Goal: Task Accomplishment & Management: Manage account settings

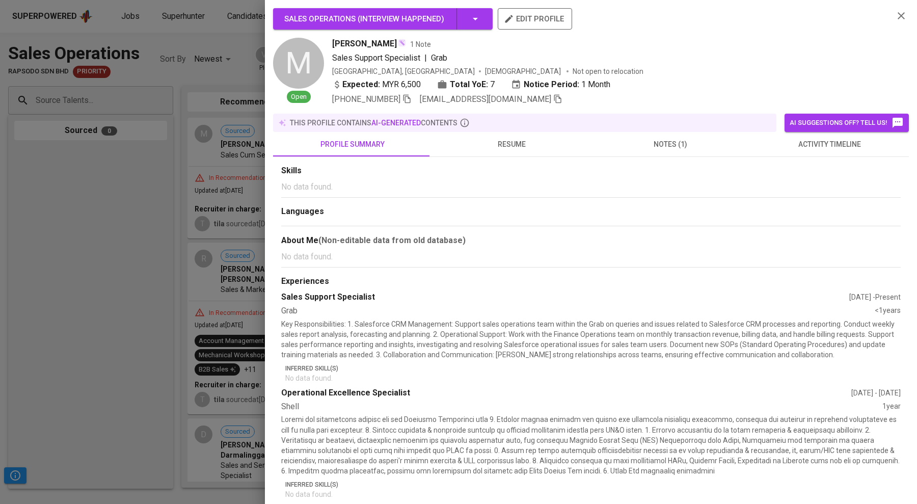
click at [165, 131] on div at bounding box center [458, 252] width 917 height 504
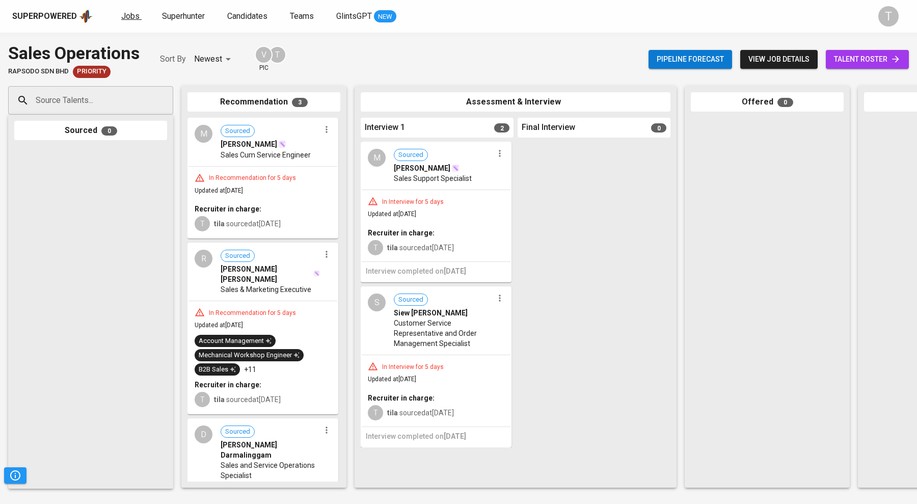
click at [130, 17] on span "Jobs" at bounding box center [130, 16] width 18 height 10
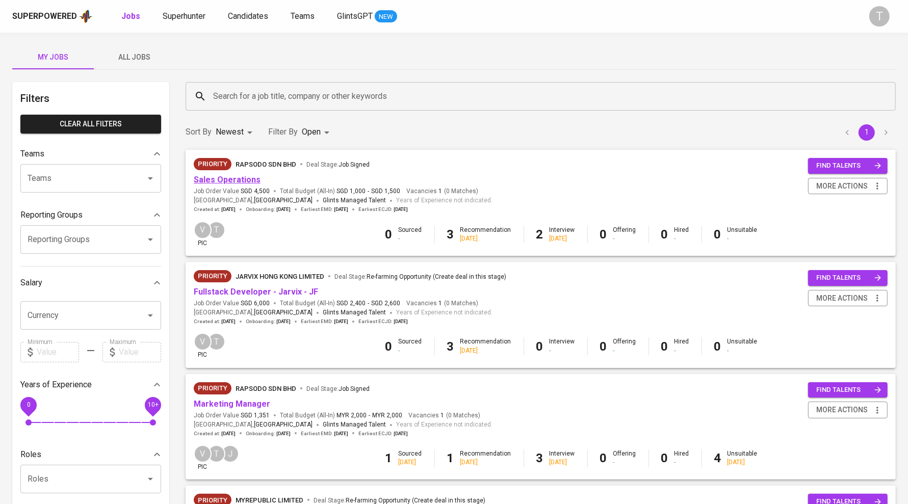
click at [231, 181] on link "Sales Operations" at bounding box center [227, 180] width 67 height 10
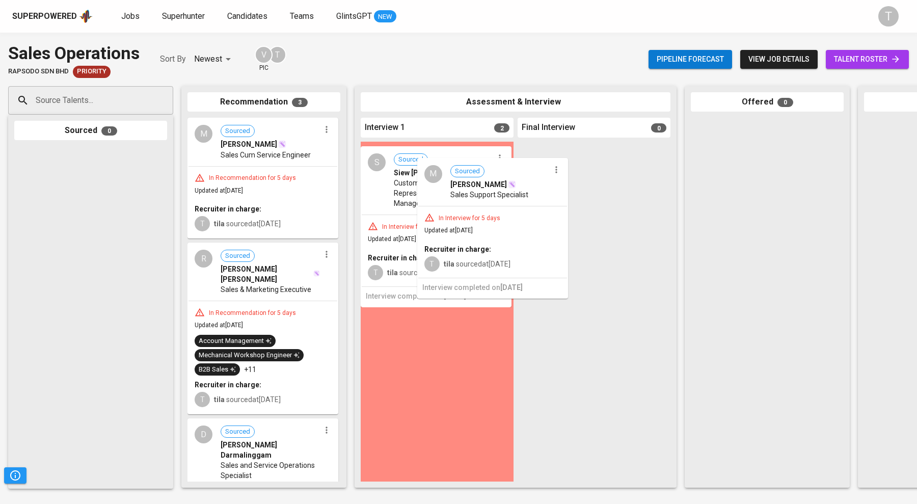
drag, startPoint x: 421, startPoint y: 187, endPoint x: 483, endPoint y: 203, distance: 64.1
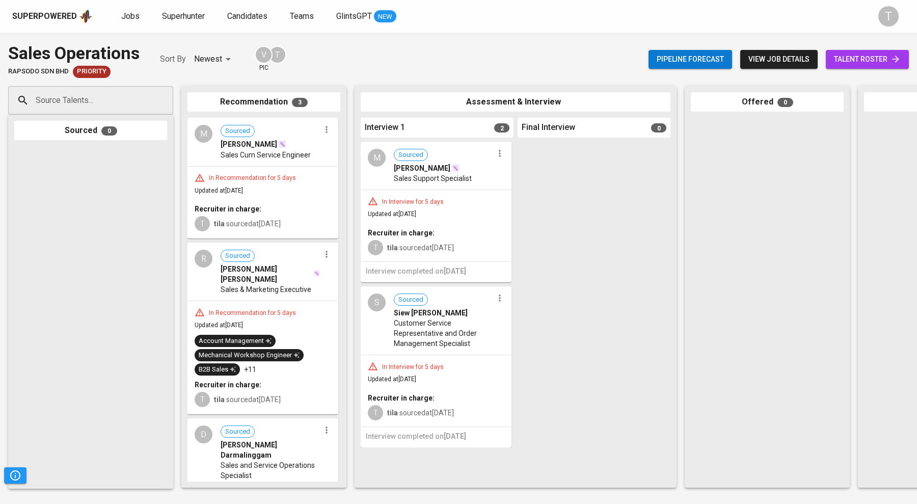
click at [497, 162] on div "M Sourced [PERSON_NAME] Sales Support Specialist" at bounding box center [436, 166] width 149 height 47
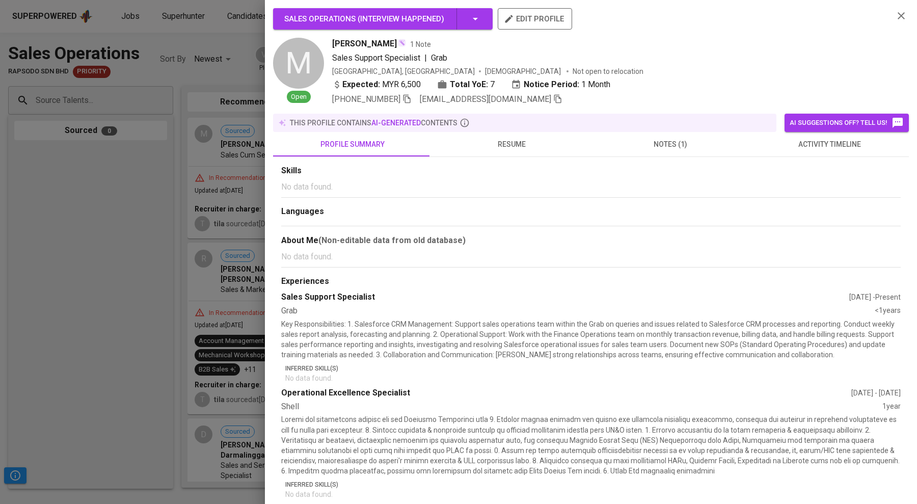
click at [221, 220] on div at bounding box center [458, 252] width 917 height 504
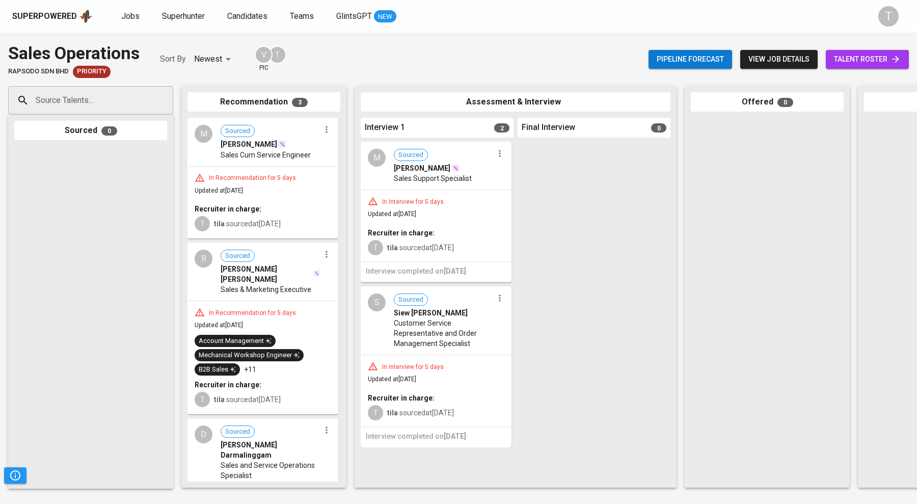
click at [497, 152] on icon "button" at bounding box center [500, 153] width 10 height 10
click at [527, 172] on li "Proceed to next interview" at bounding box center [539, 172] width 92 height 15
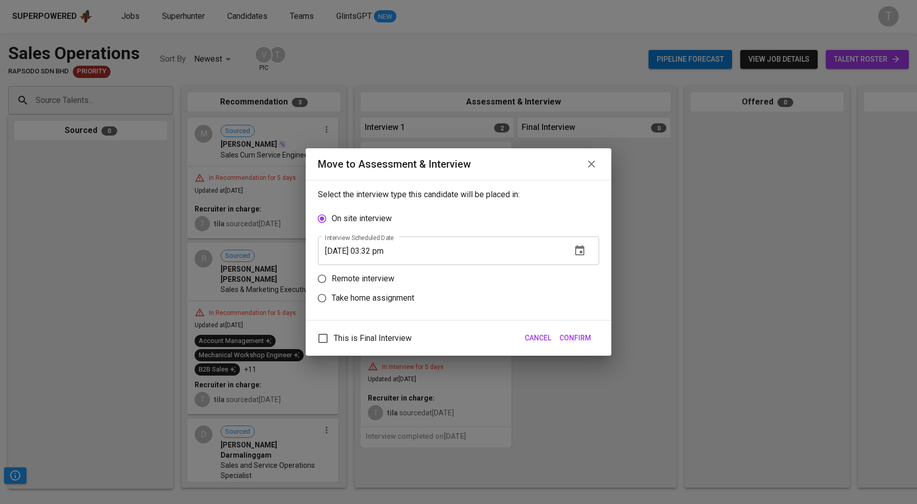
click at [374, 278] on p "Remote interview" at bounding box center [363, 279] width 63 height 12
click at [332, 278] on input "Remote interview" at bounding box center [321, 278] width 19 height 19
radio input "true"
click at [582, 269] on icon "button" at bounding box center [580, 270] width 12 height 12
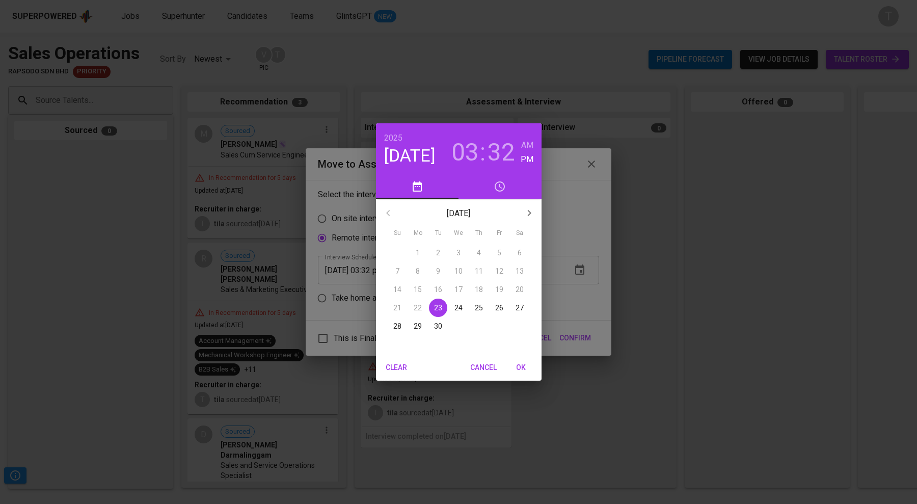
click at [479, 305] on p "25" at bounding box center [479, 308] width 8 height 10
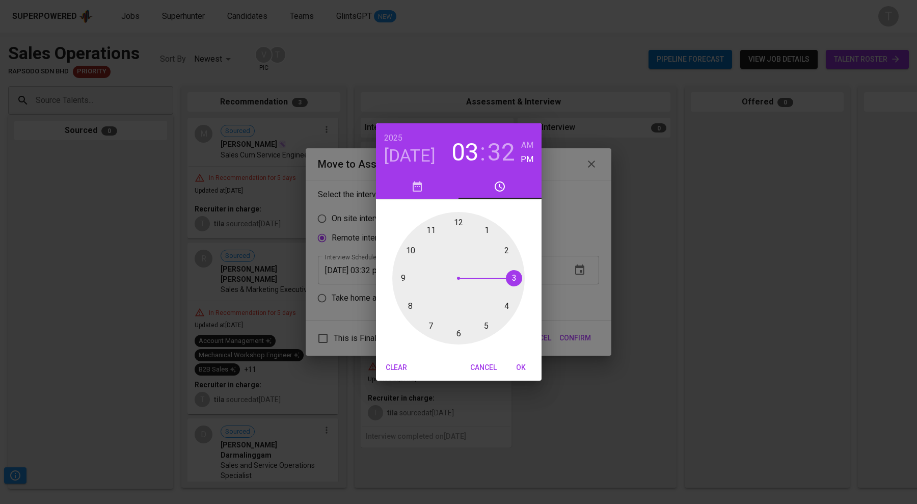
click at [506, 249] on div at bounding box center [458, 278] width 133 height 133
click at [456, 219] on div at bounding box center [458, 278] width 133 height 133
type input "[DATE] 02:00 pm"
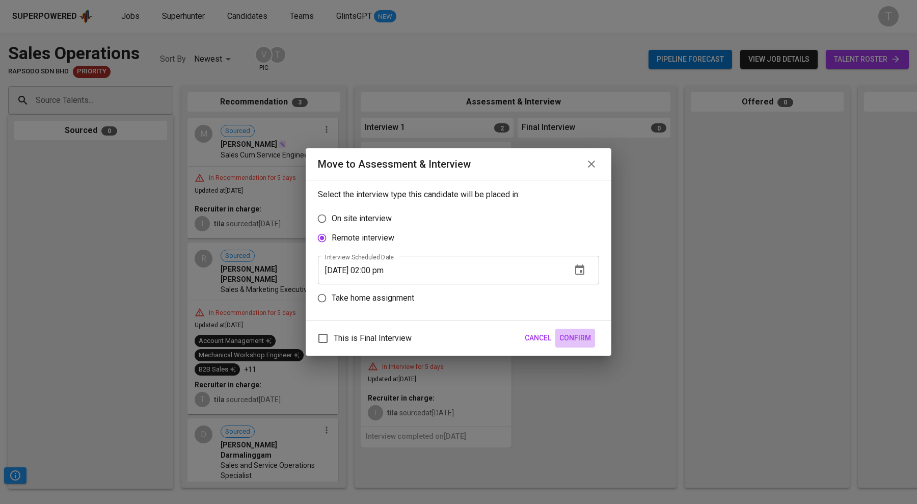
click at [566, 334] on span "Confirm" at bounding box center [576, 338] width 32 height 13
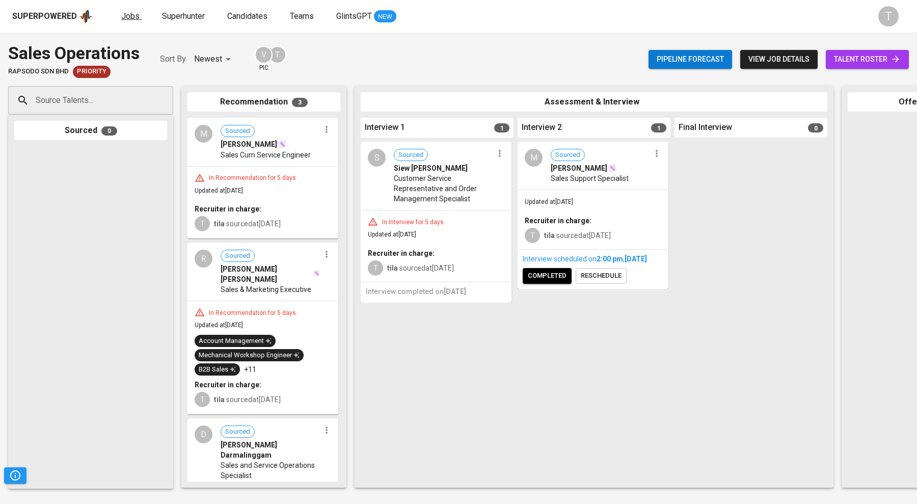
click at [133, 21] on link "Jobs" at bounding box center [131, 16] width 20 height 13
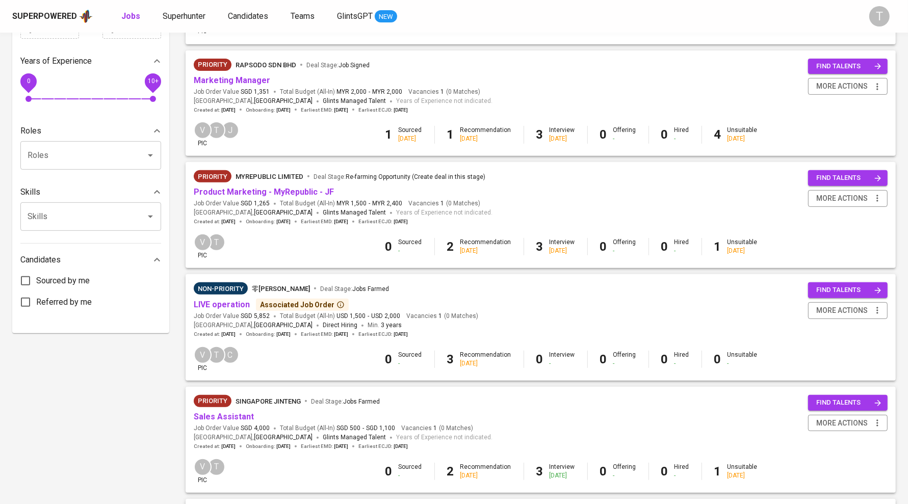
scroll to position [495, 0]
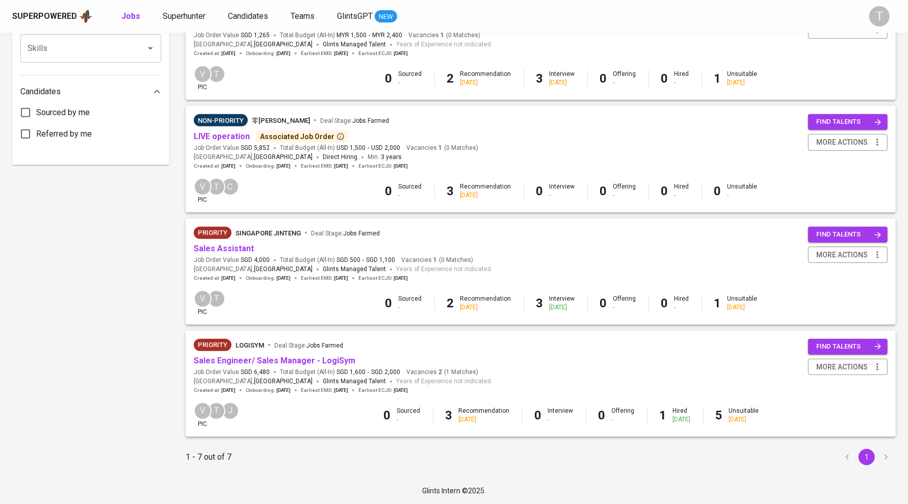
click at [311, 365] on span "Sales Engineer/ Sales Manager - LogiSym" at bounding box center [275, 361] width 162 height 12
click at [309, 360] on link "Sales Engineer/ Sales Manager - LogiSym" at bounding box center [275, 361] width 162 height 10
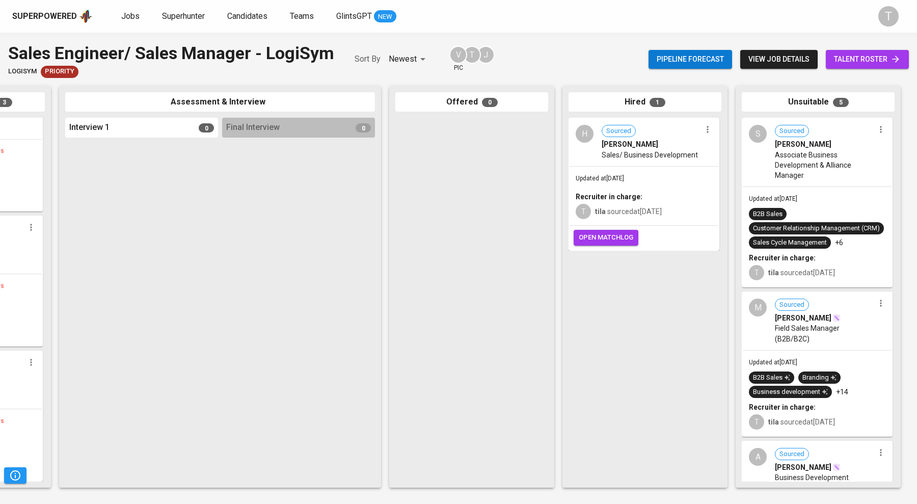
scroll to position [418, 0]
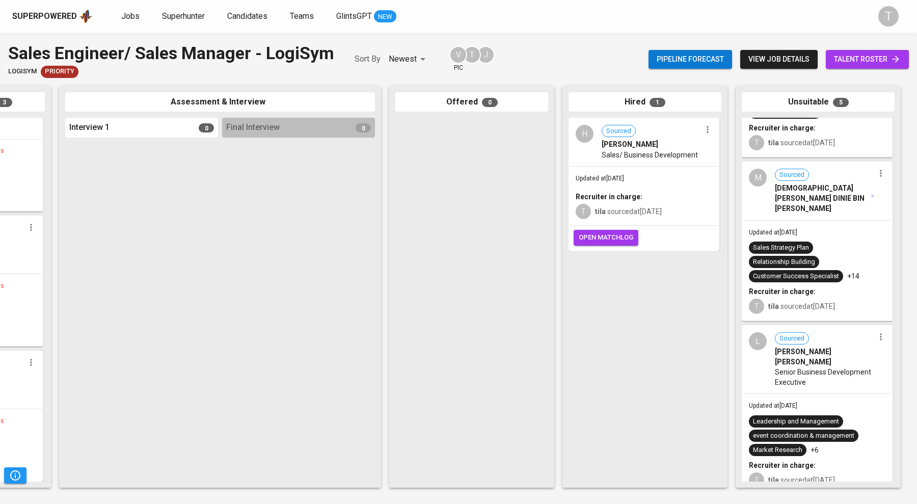
click at [819, 242] on div "Sales Strategy Plan Relationship Building Customer Success Specialist +14" at bounding box center [817, 262] width 137 height 41
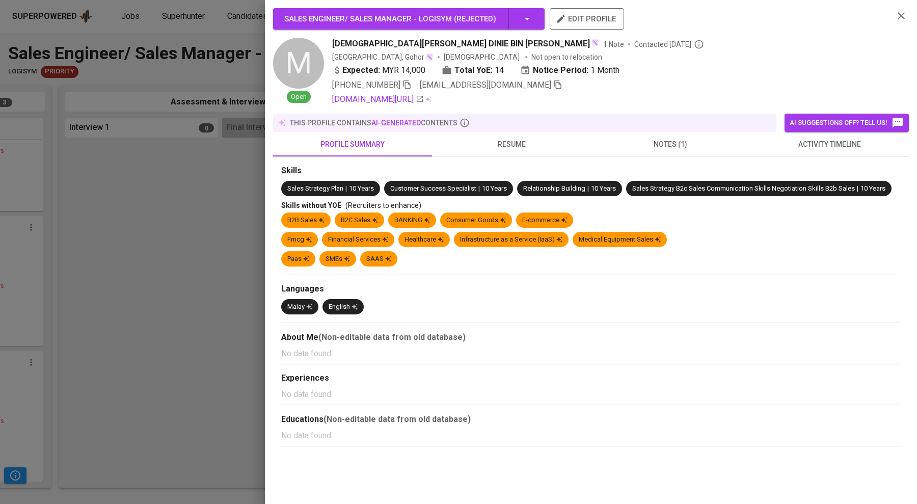
click at [682, 141] on span "notes (1)" at bounding box center [670, 144] width 147 height 13
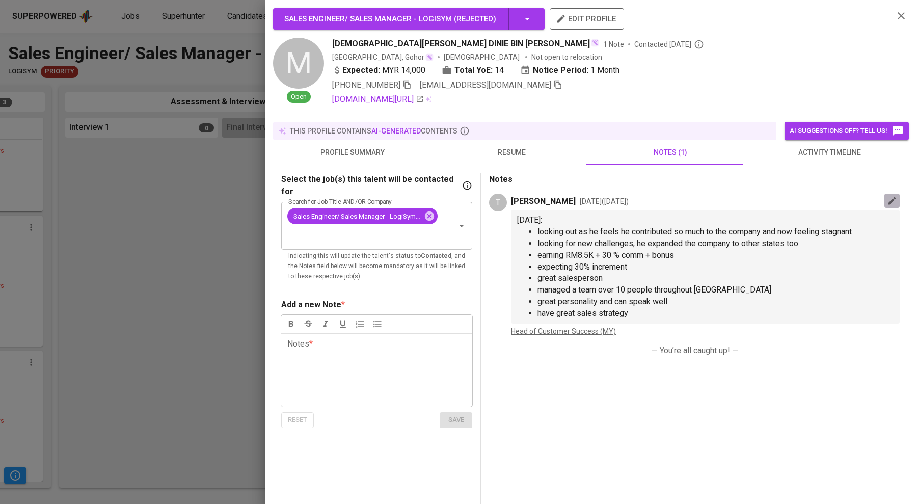
click at [887, 201] on icon "button" at bounding box center [892, 201] width 10 height 10
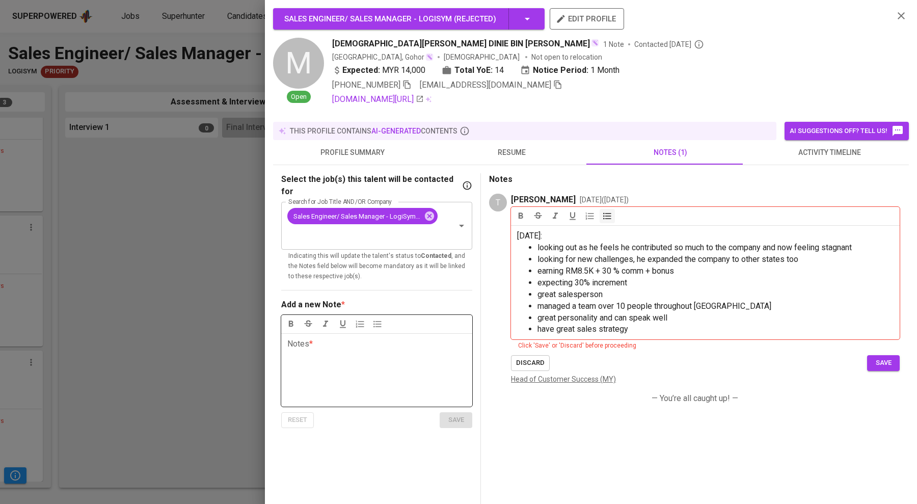
click at [432, 367] on div "Notes * ﻿" at bounding box center [376, 369] width 191 height 73
click at [358, 383] on div "Notes * ﻿" at bounding box center [376, 369] width 191 height 73
click at [308, 343] on div "Notes *" at bounding box center [299, 374] width 25 height 73
click at [313, 339] on span "*" at bounding box center [311, 344] width 4 height 10
click at [307, 338] on div "Notes *" at bounding box center [299, 374] width 25 height 73
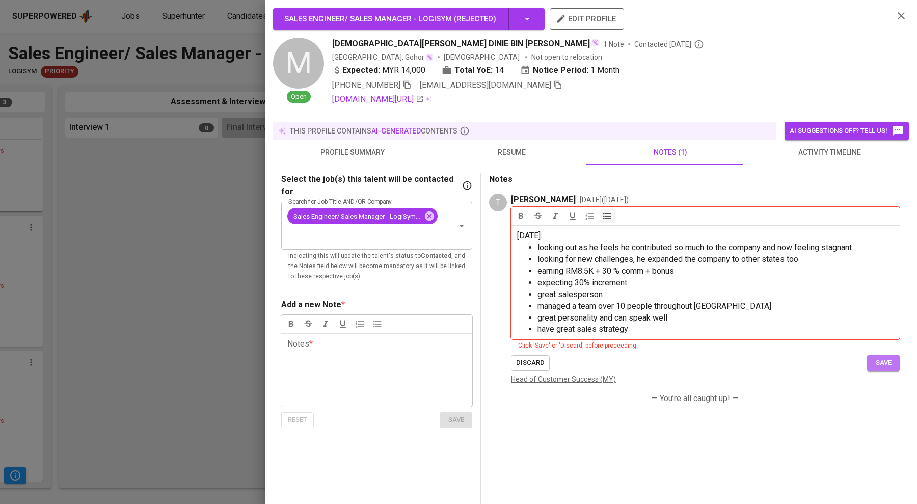
click at [872, 362] on span "save" at bounding box center [883, 363] width 22 height 12
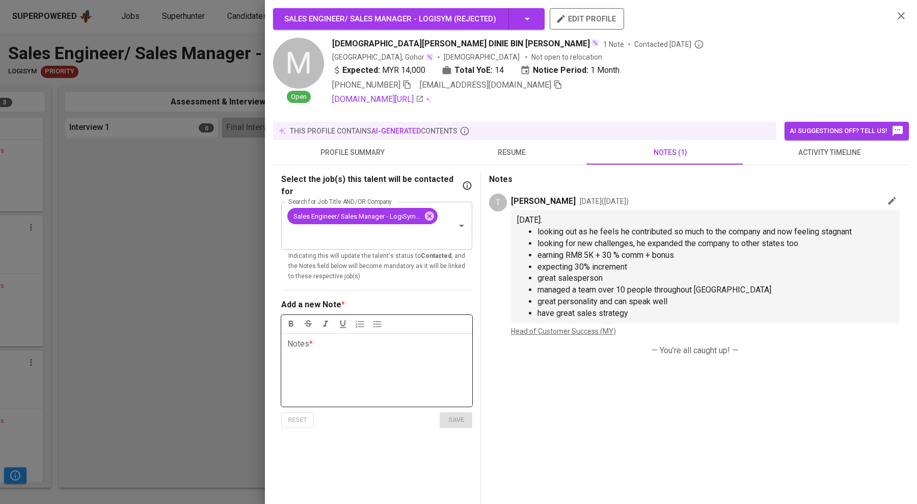
click at [312, 338] on p "Notes * ﻿" at bounding box center [376, 344] width 179 height 12
click at [323, 362] on p "CS:" at bounding box center [376, 368] width 179 height 12
click at [320, 375] on p "ES:" at bounding box center [376, 381] width 179 height 12
click at [446, 362] on p "CS: 8,000 + no allowance, + comm (3-4K)" at bounding box center [376, 368] width 179 height 12
click at [362, 375] on p "ES:" at bounding box center [376, 381] width 179 height 12
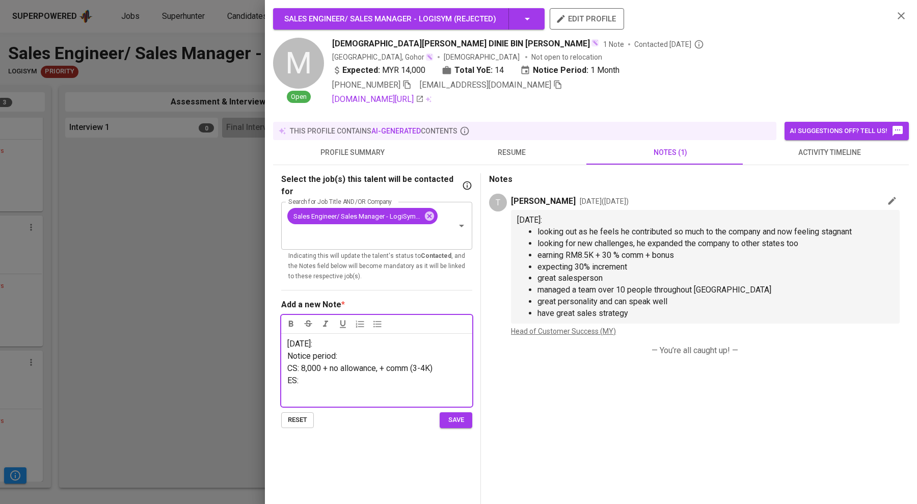
click at [350, 350] on p "Notice period:" at bounding box center [376, 356] width 179 height 12
click at [316, 375] on p "ES:" at bounding box center [376, 381] width 179 height 12
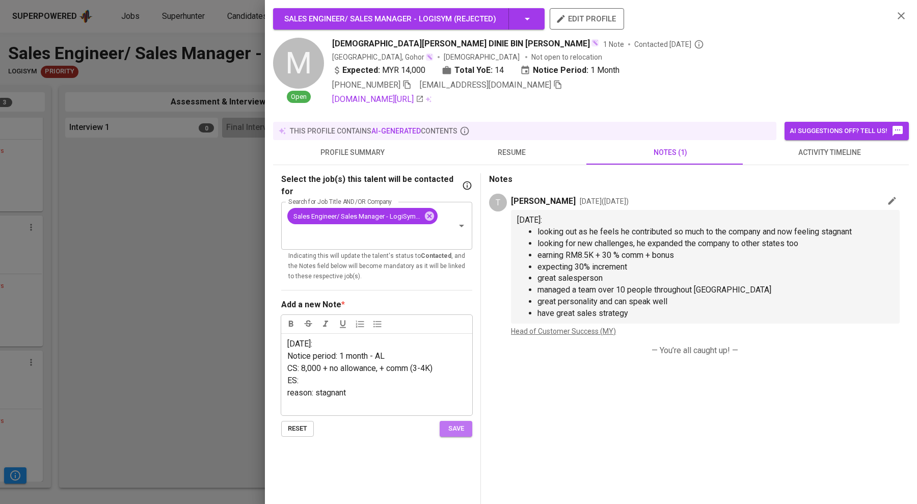
click at [461, 423] on span "save" at bounding box center [456, 429] width 22 height 12
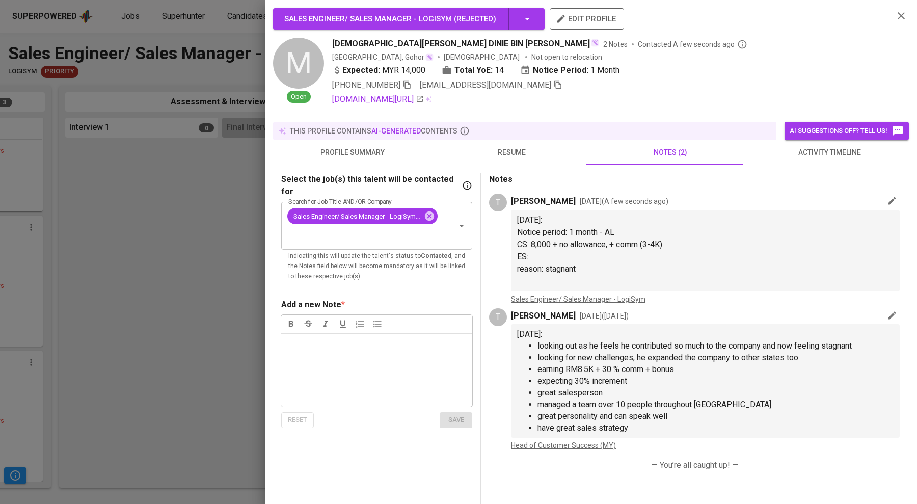
click at [513, 146] on span "resume" at bounding box center [511, 152] width 147 height 13
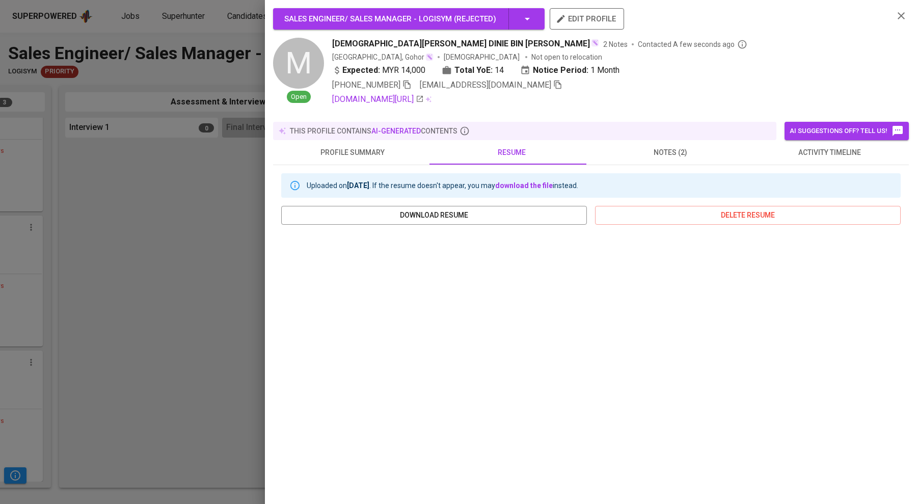
click at [668, 146] on span "notes (2)" at bounding box center [670, 152] width 147 height 13
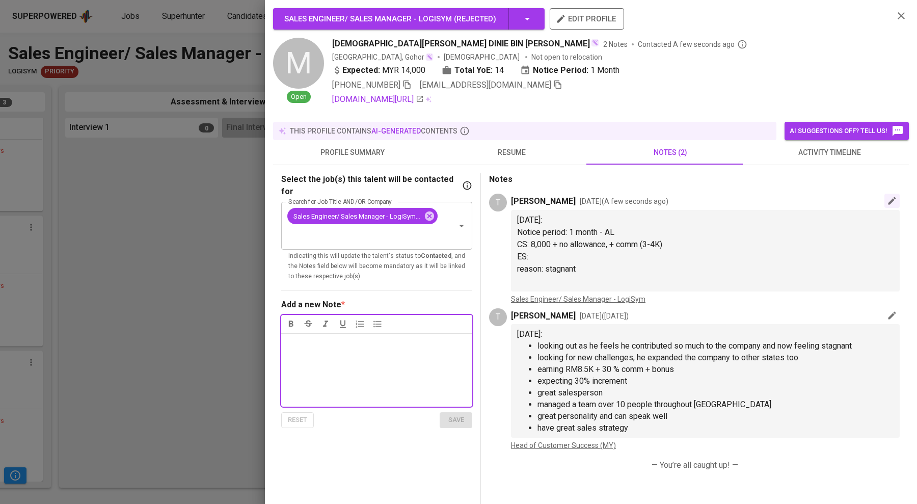
click at [887, 201] on icon "button" at bounding box center [892, 201] width 10 height 10
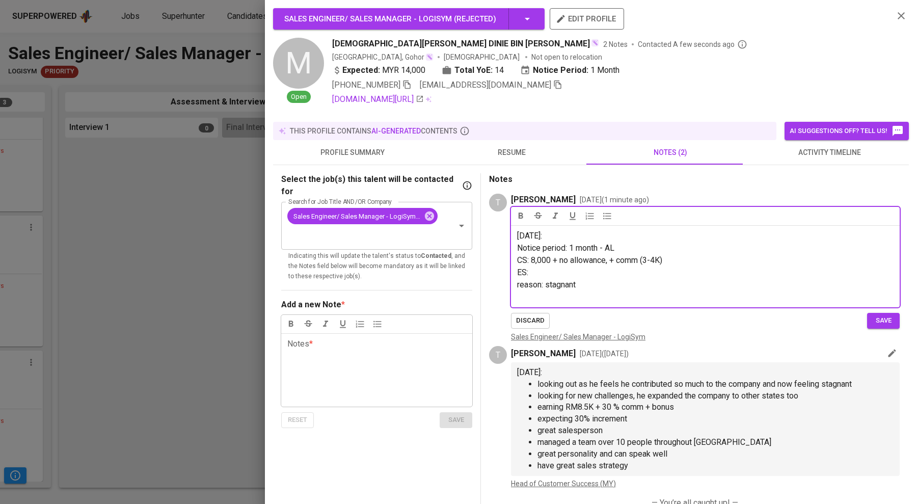
click at [631, 265] on p "CS: 8,000 + no allowance, + comm (3-4K)" at bounding box center [705, 260] width 377 height 12
click at [569, 268] on p "ES:" at bounding box center [705, 273] width 377 height 12
click at [872, 324] on span "save" at bounding box center [883, 321] width 22 height 12
